Goal: Find specific page/section: Find specific page/section

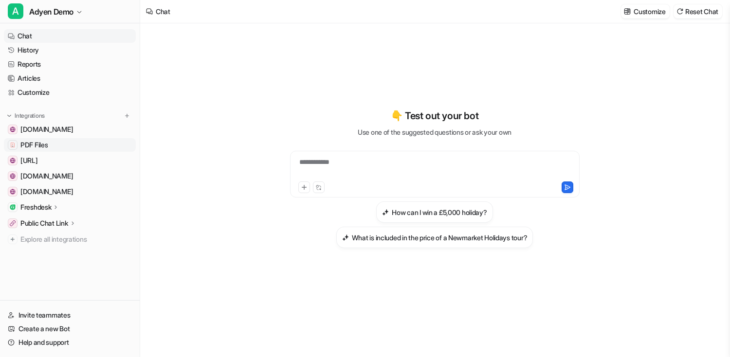
click at [60, 144] on link "PDF Files" at bounding box center [70, 145] width 132 height 14
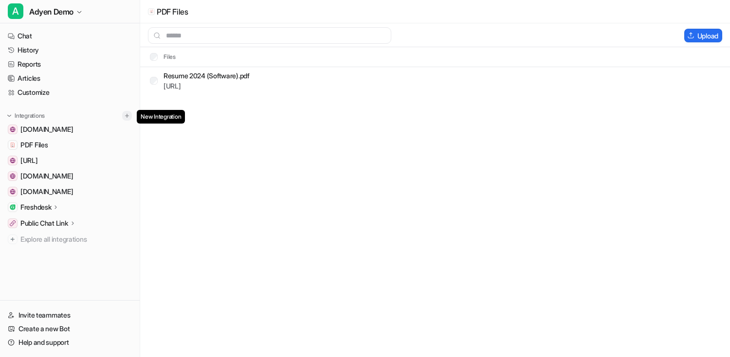
click at [126, 114] on img at bounding box center [127, 115] width 7 height 7
